Goal: Information Seeking & Learning: Find specific fact

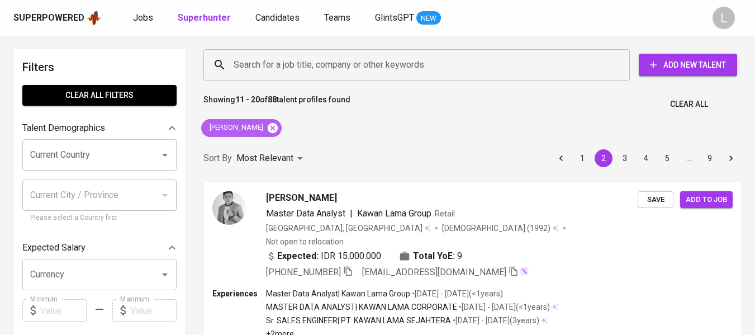
click at [278, 125] on icon at bounding box center [273, 127] width 10 height 10
click at [281, 67] on input "Search for a job title, company or other keywords" at bounding box center [419, 64] width 377 height 21
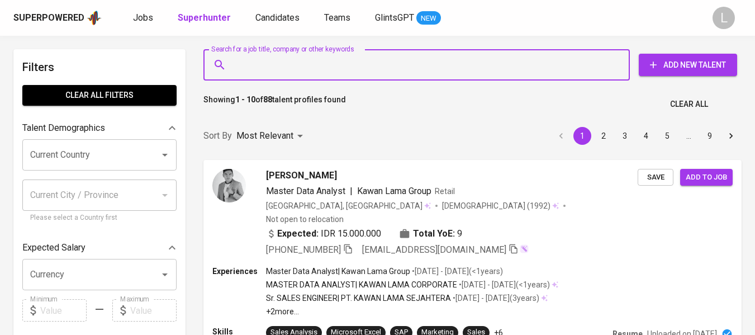
paste input "[EMAIL_ADDRESS][DOMAIN_NAME]"
type input "[EMAIL_ADDRESS][DOMAIN_NAME]"
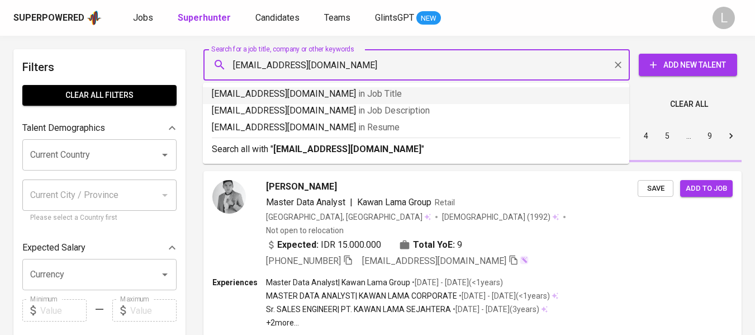
click at [362, 149] on b "[EMAIL_ADDRESS][DOMAIN_NAME]" at bounding box center [347, 149] width 148 height 11
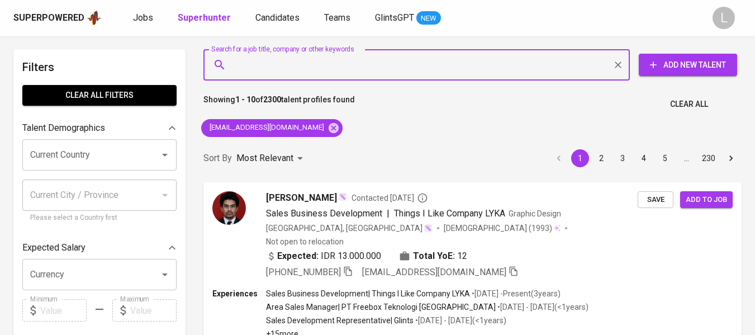
paste input "Oktrina [PERSON_NAME]"
type input "Oktrina [PERSON_NAME]"
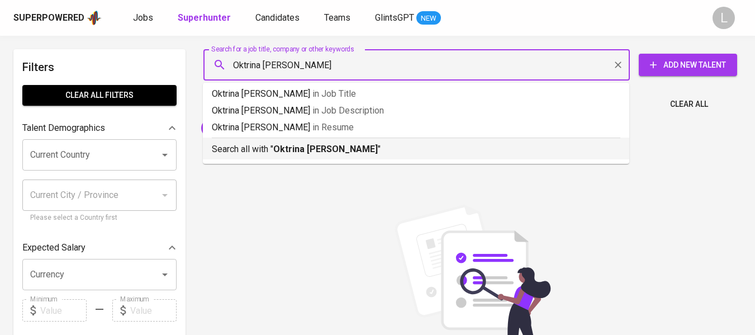
click at [352, 154] on p "Search all with " Oktrina [PERSON_NAME] "" at bounding box center [416, 149] width 409 height 13
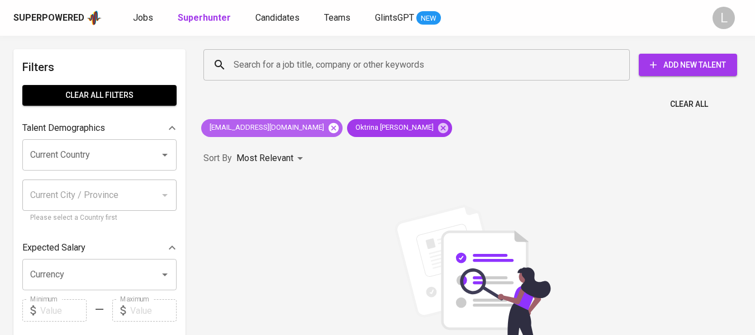
click at [329, 124] on icon at bounding box center [334, 127] width 10 height 10
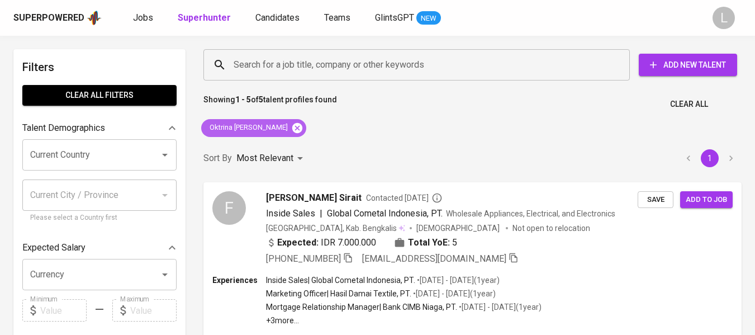
click at [292, 129] on icon at bounding box center [297, 127] width 10 height 10
click at [265, 70] on input "Search for a job title, company or other keywords" at bounding box center [419, 64] width 377 height 21
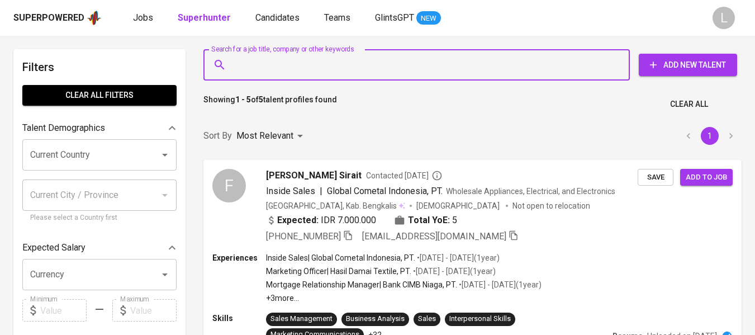
paste input "Oktrina [PERSON_NAME]"
type input "Oktrina [PERSON_NAME]"
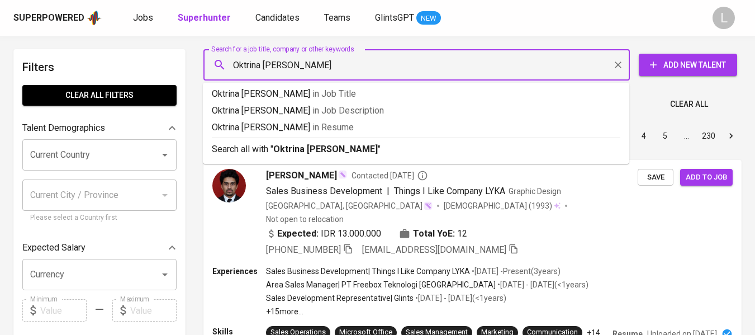
click at [359, 67] on input "Oktrina [PERSON_NAME]" at bounding box center [419, 64] width 377 height 21
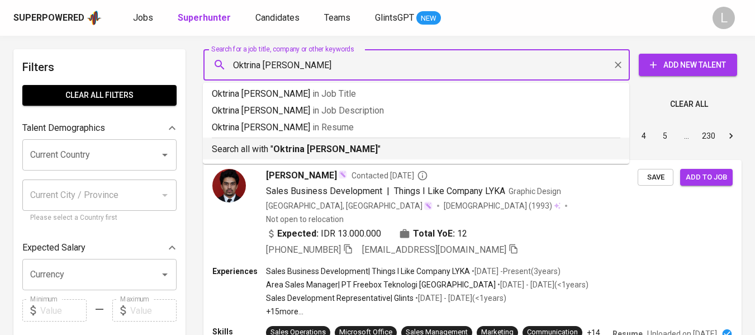
click at [344, 154] on p "Search all with " Oktrina [PERSON_NAME] "" at bounding box center [416, 149] width 409 height 13
